Goal: Task Accomplishment & Management: Use online tool/utility

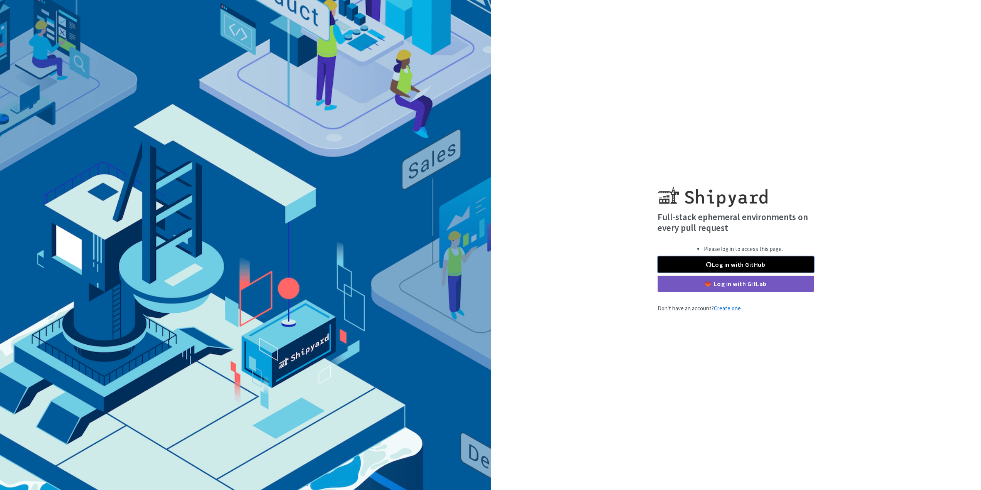
click at [701, 261] on link "Log in with GitHub" at bounding box center [736, 264] width 157 height 16
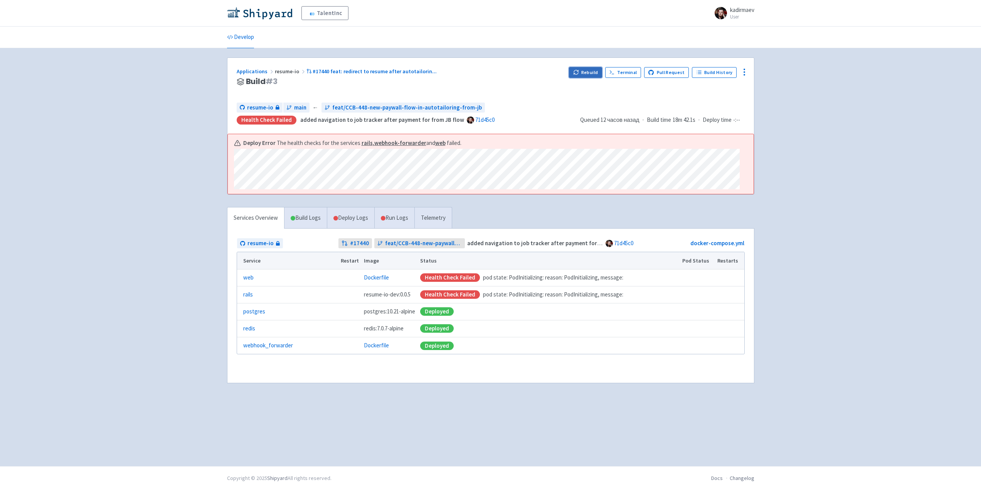
click at [593, 72] on button "Rebuild" at bounding box center [585, 72] width 33 height 11
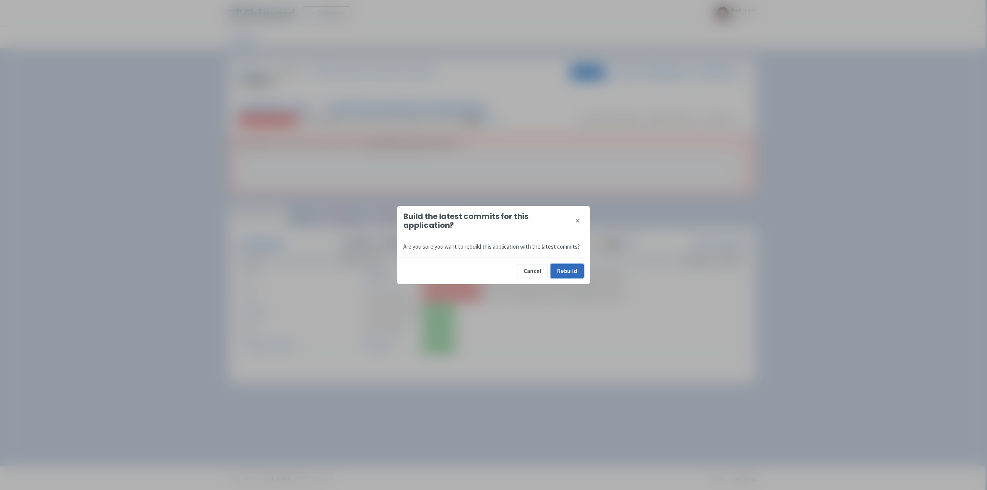
click at [559, 266] on button "Rebuild" at bounding box center [567, 271] width 33 height 14
